Goal: Find specific page/section: Find specific page/section

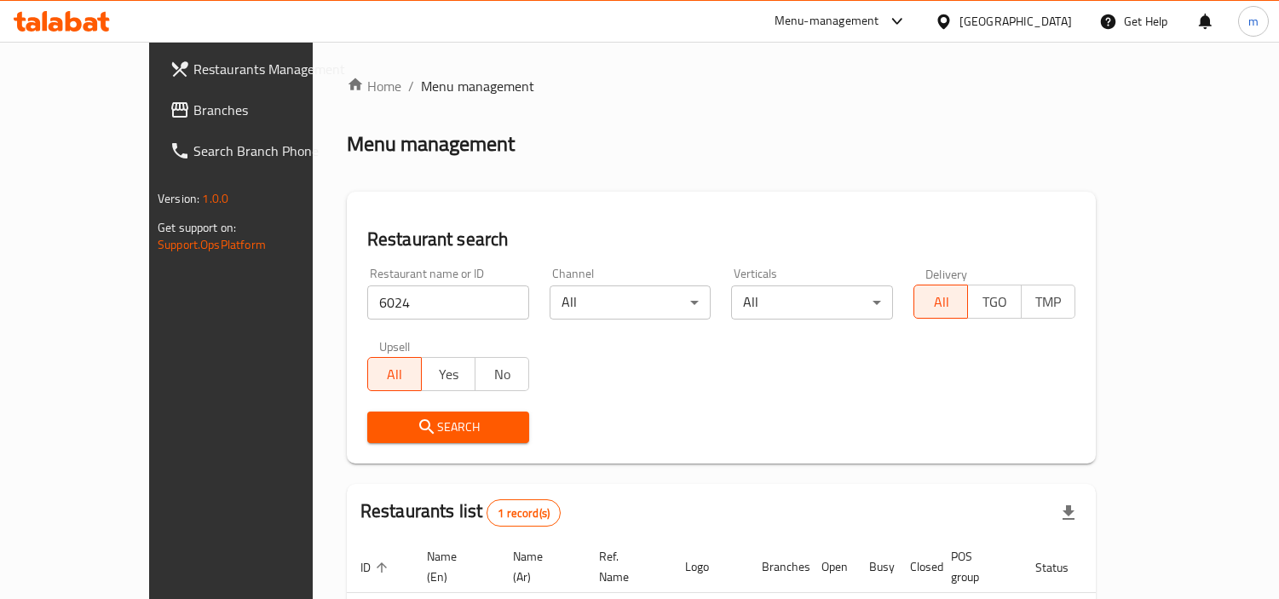
scroll to position [128, 0]
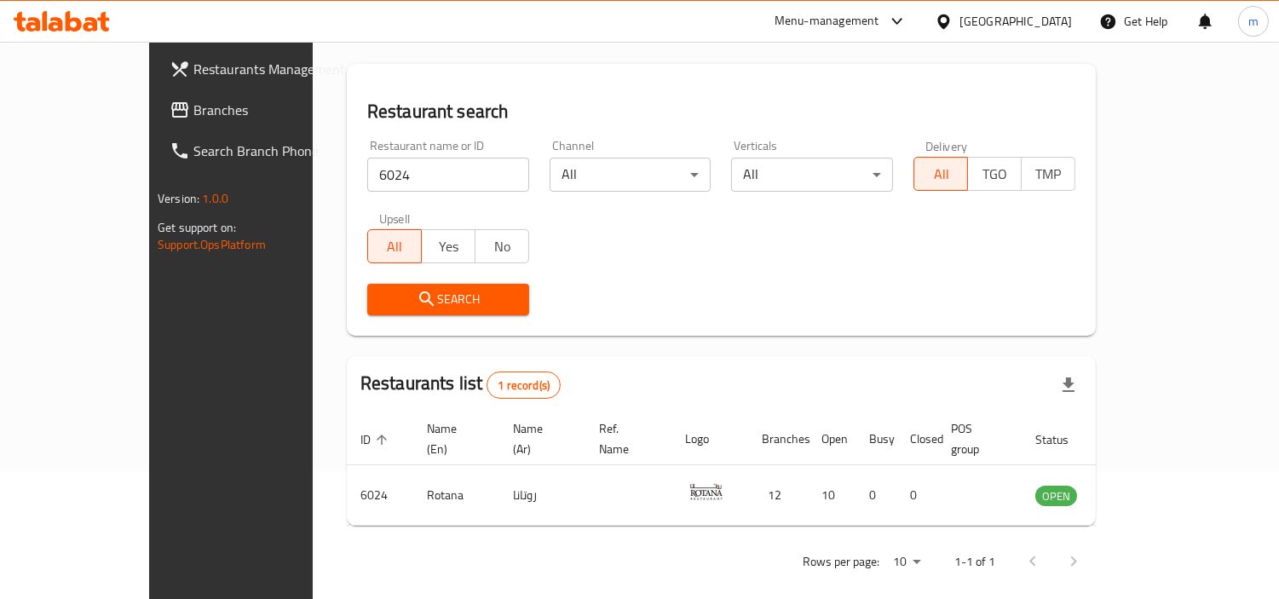
click at [767, 303] on div "Search" at bounding box center [721, 300] width 729 height 52
click at [193, 100] on span "Branches" at bounding box center [271, 110] width 156 height 20
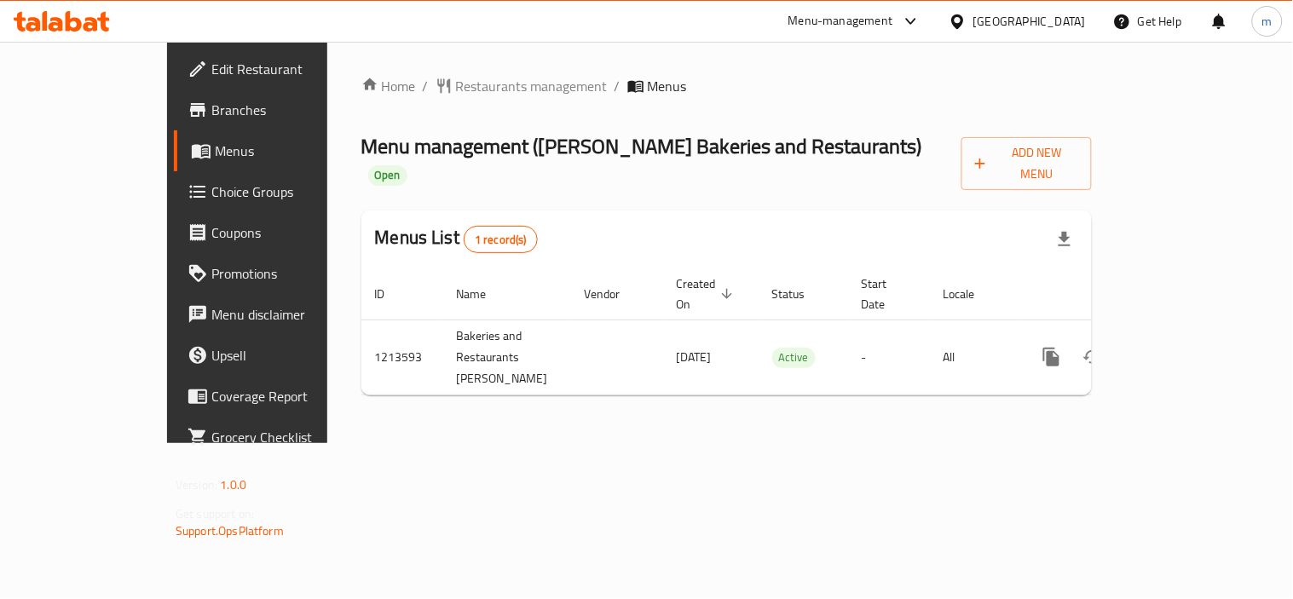
click at [628, 72] on div "Home / Restaurants management / Menus Menu management ( Ryaheen Alsham Bakeries…" at bounding box center [726, 242] width 799 height 401
click at [456, 78] on span "Restaurants management" at bounding box center [532, 86] width 152 height 20
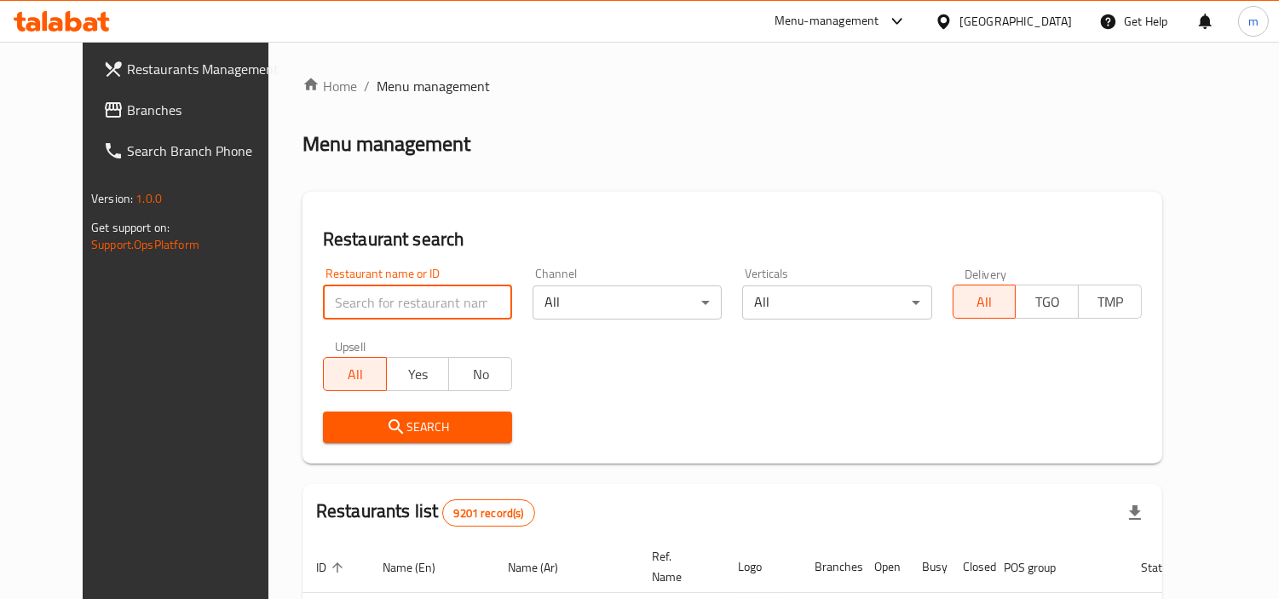
click at [426, 307] on input "search" at bounding box center [417, 303] width 189 height 34
paste input "671938"
type input "671938"
click button "Search" at bounding box center [417, 428] width 189 height 32
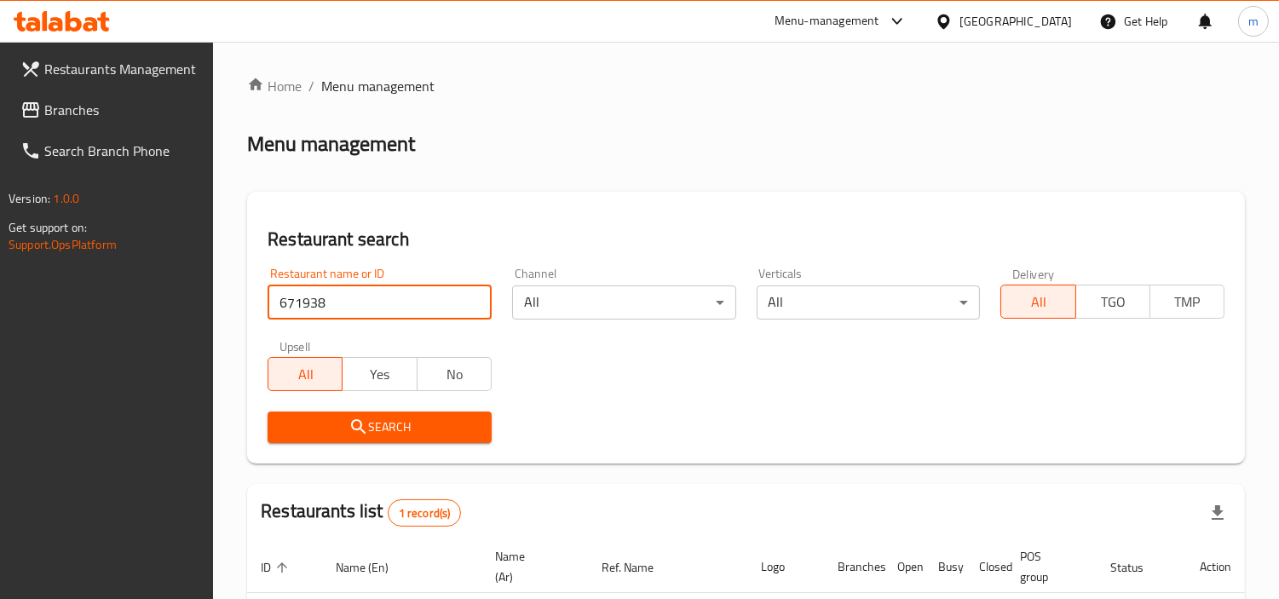
click button "Search" at bounding box center [380, 428] width 224 height 32
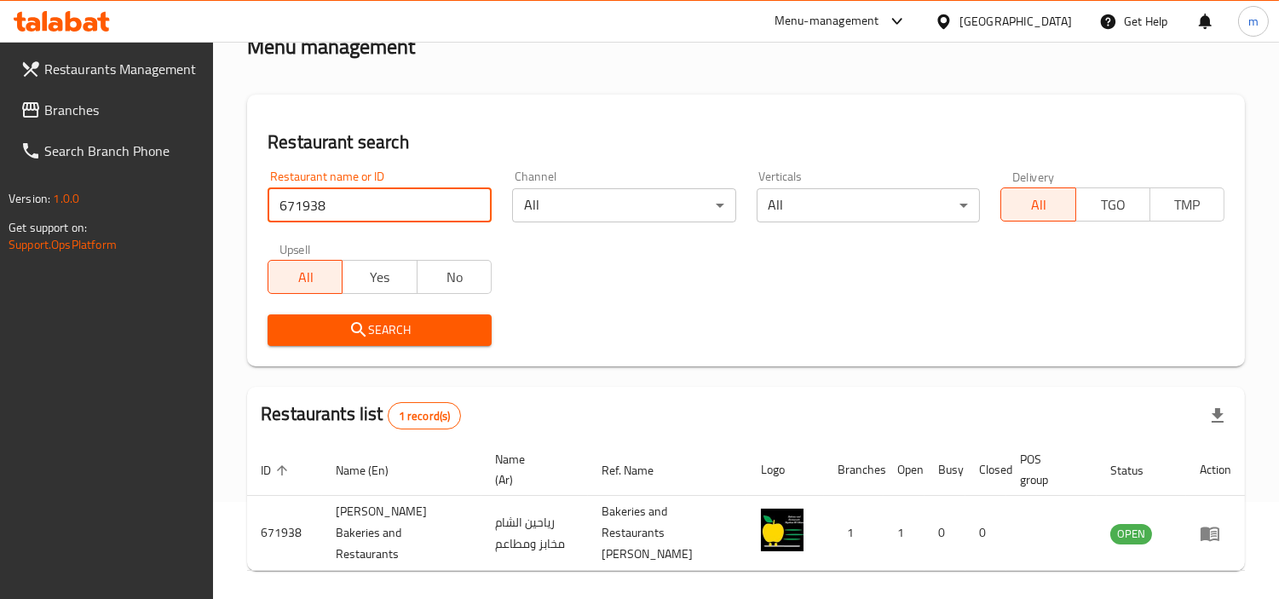
scroll to position [160, 0]
